Goal: Use online tool/utility: Utilize a website feature to perform a specific function

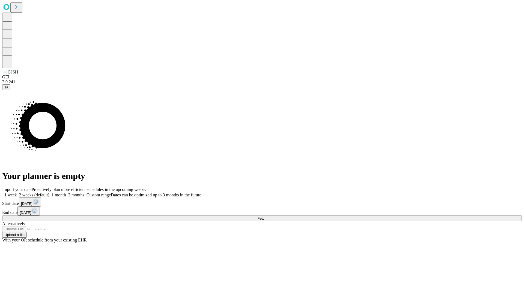
click at [266, 216] on span "Fetch" at bounding box center [261, 218] width 9 height 4
